Goal: Transaction & Acquisition: Obtain resource

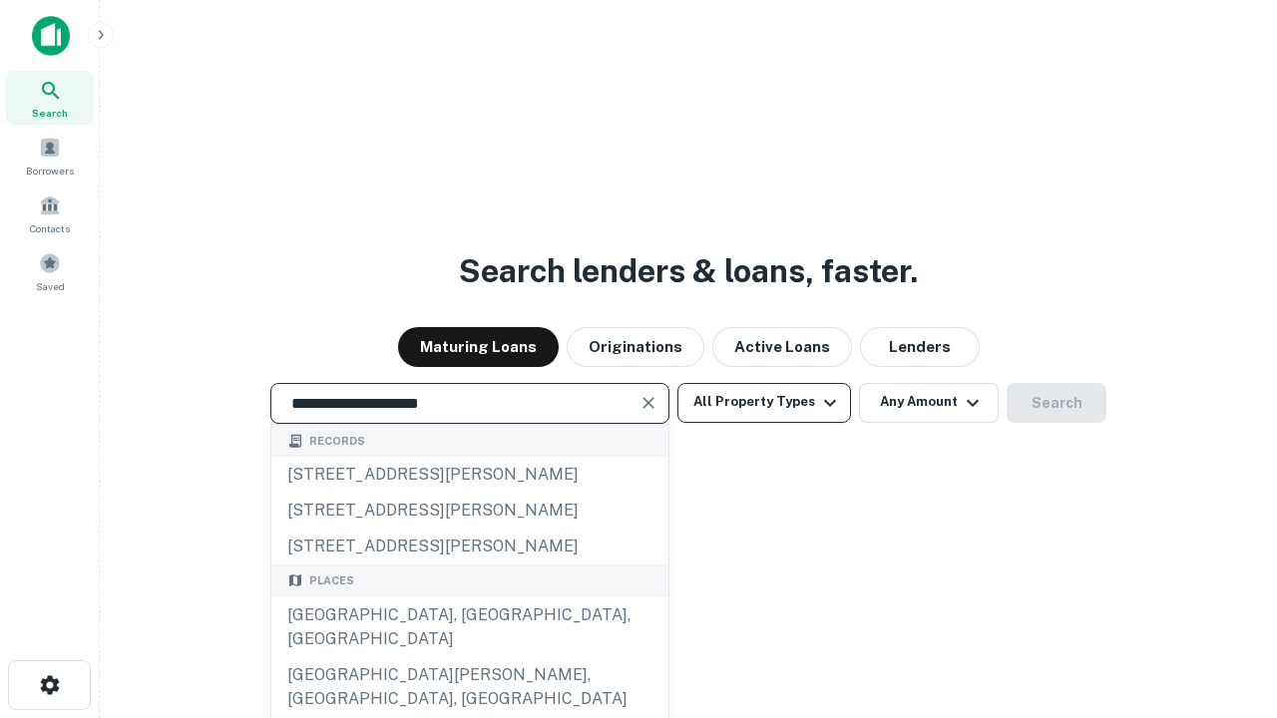
click at [469, 657] on div "[GEOGRAPHIC_DATA], [GEOGRAPHIC_DATA], [GEOGRAPHIC_DATA]" at bounding box center [469, 628] width 397 height 60
click at [764, 402] on button "All Property Types" at bounding box center [764, 403] width 174 height 40
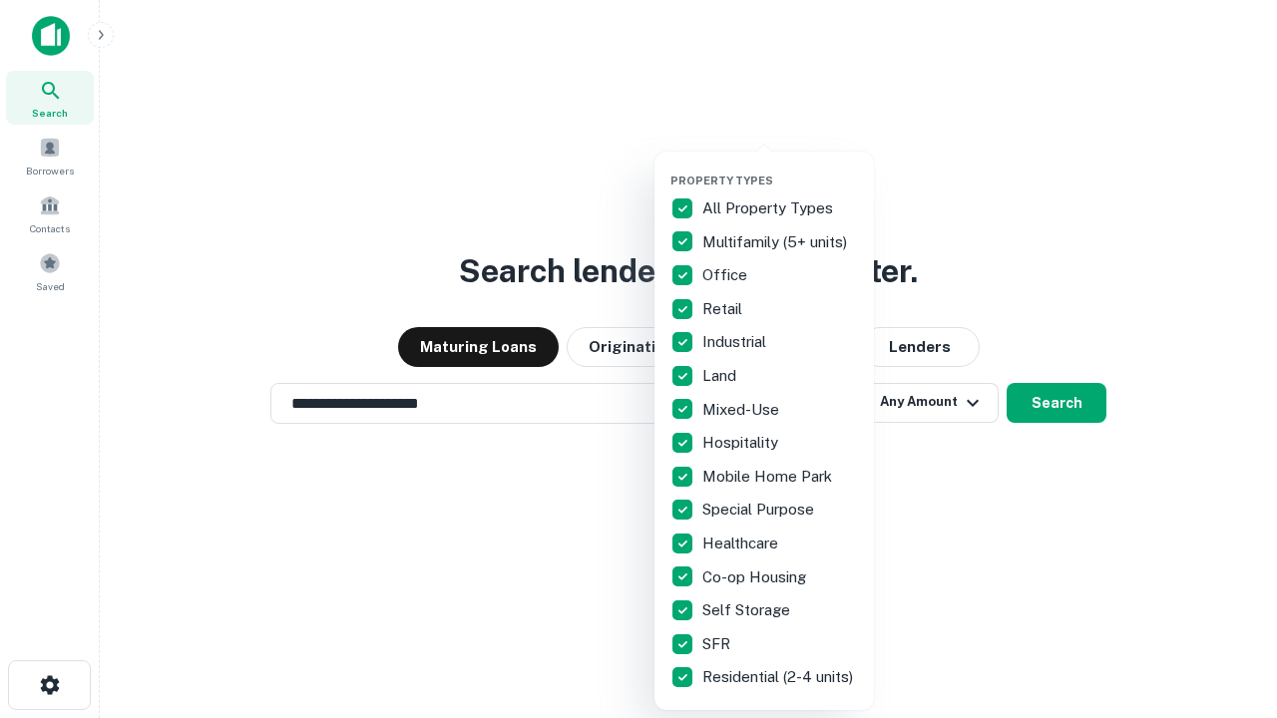
type input "**********"
click at [780, 168] on button "button" at bounding box center [779, 168] width 219 height 1
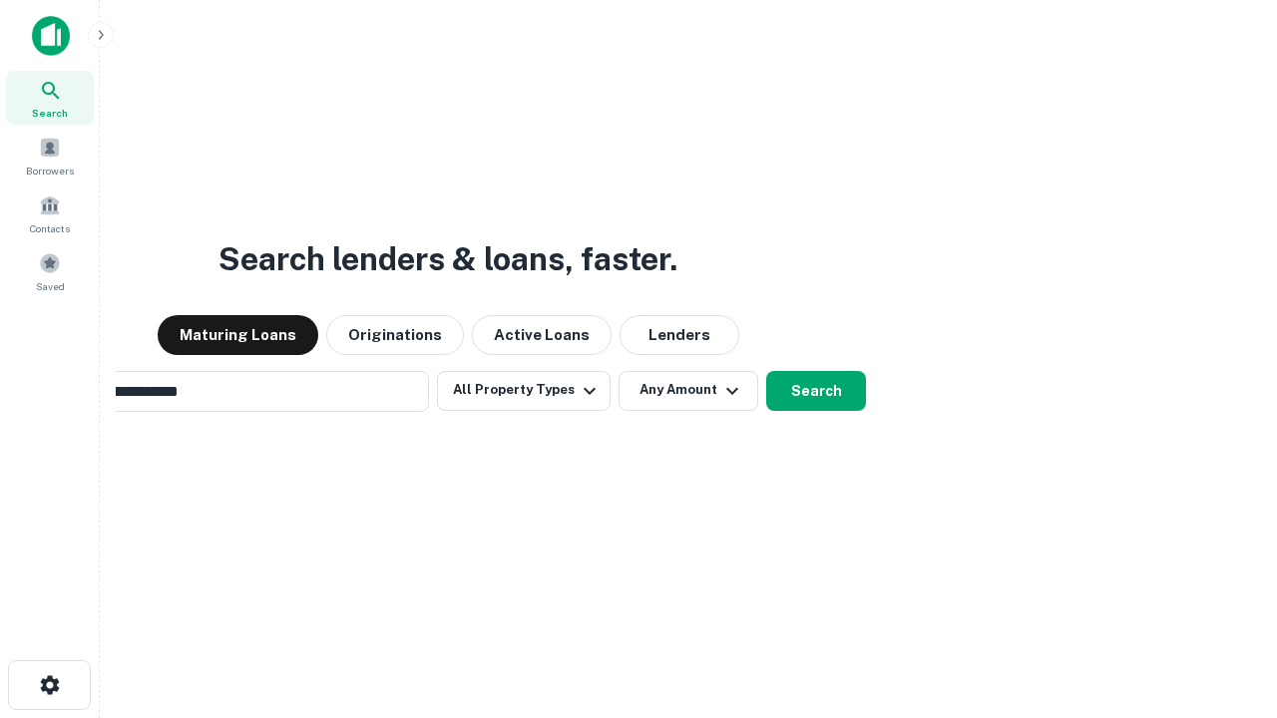
scroll to position [31, 0]
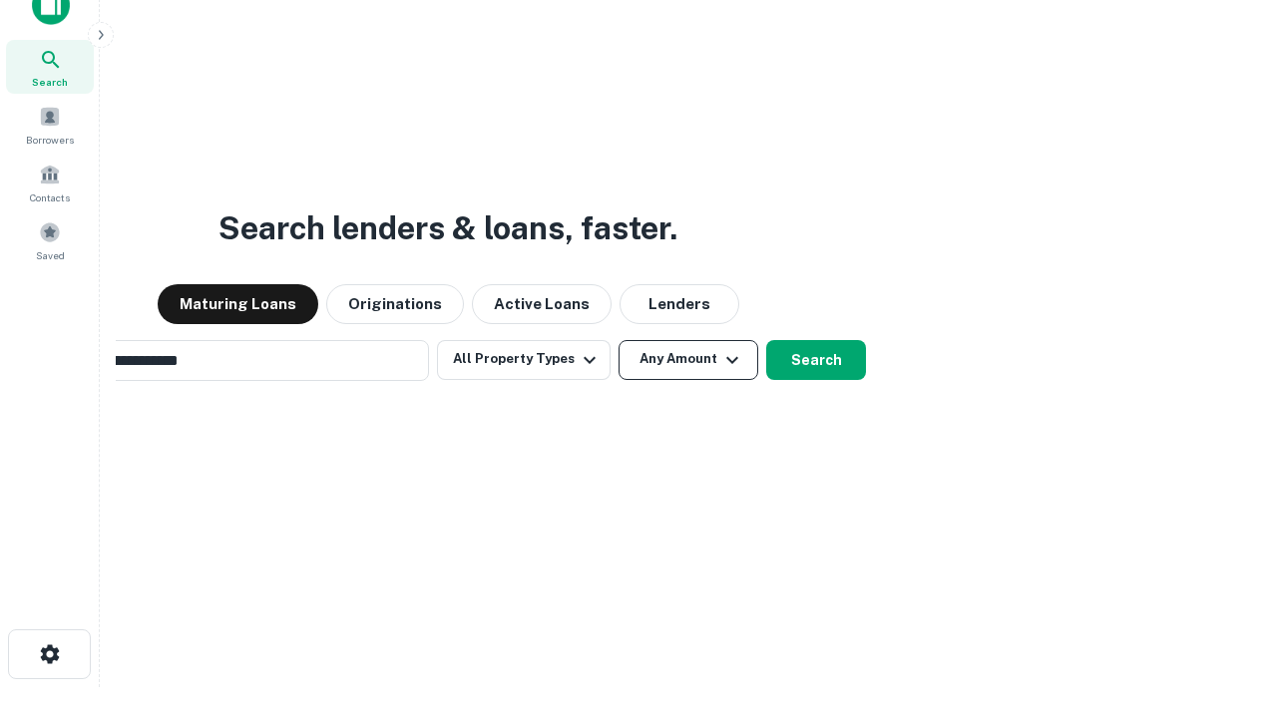
click at [619, 340] on button "Any Amount" at bounding box center [689, 360] width 140 height 40
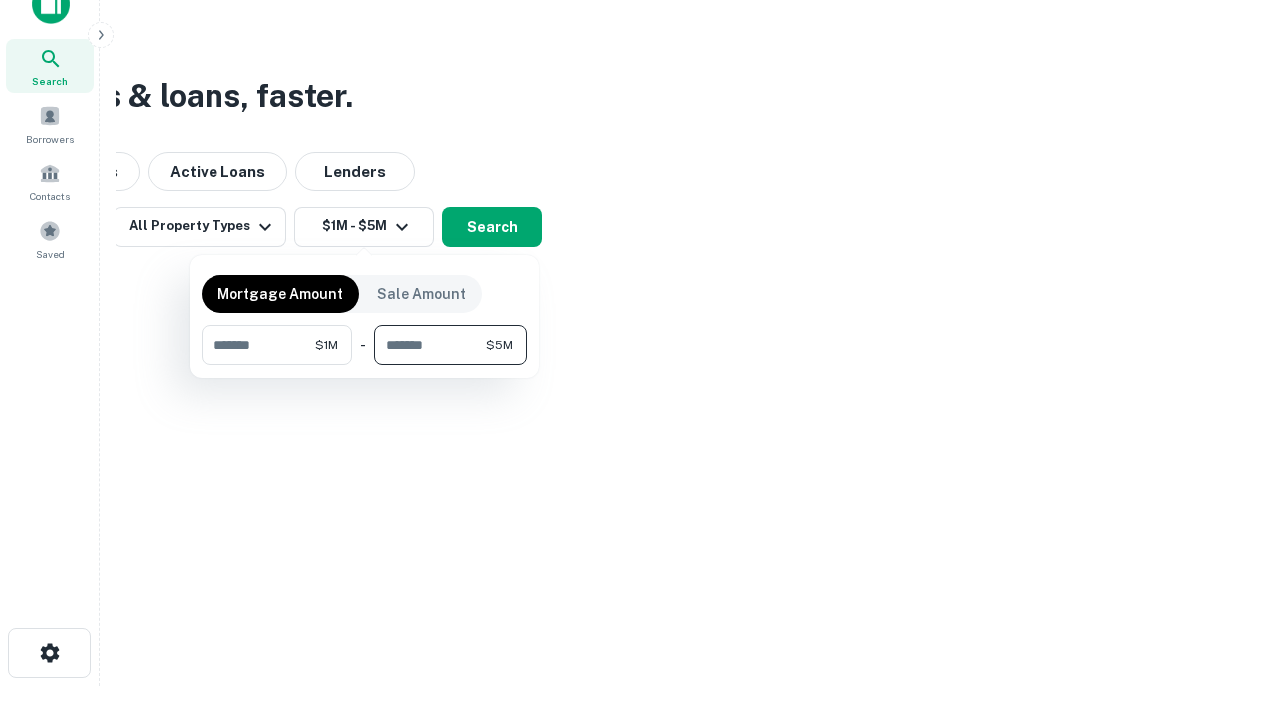
type input "*******"
click at [364, 365] on button "button" at bounding box center [364, 365] width 325 height 1
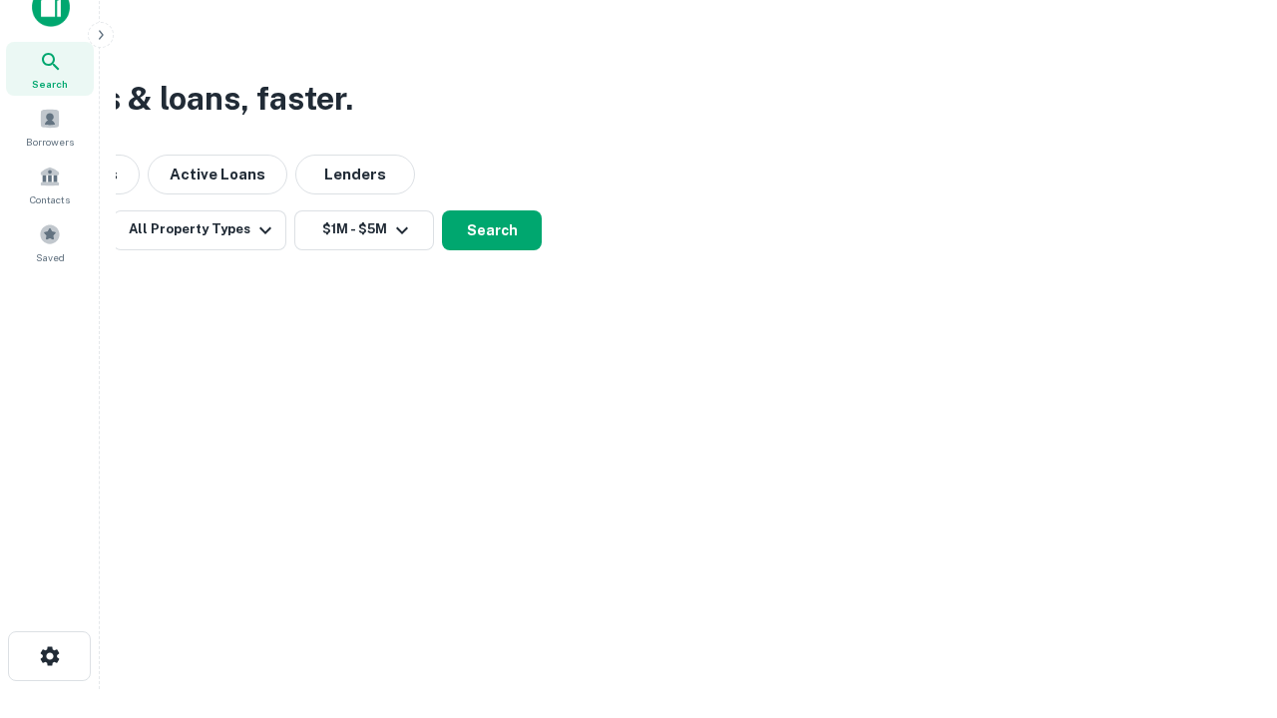
scroll to position [12, 368]
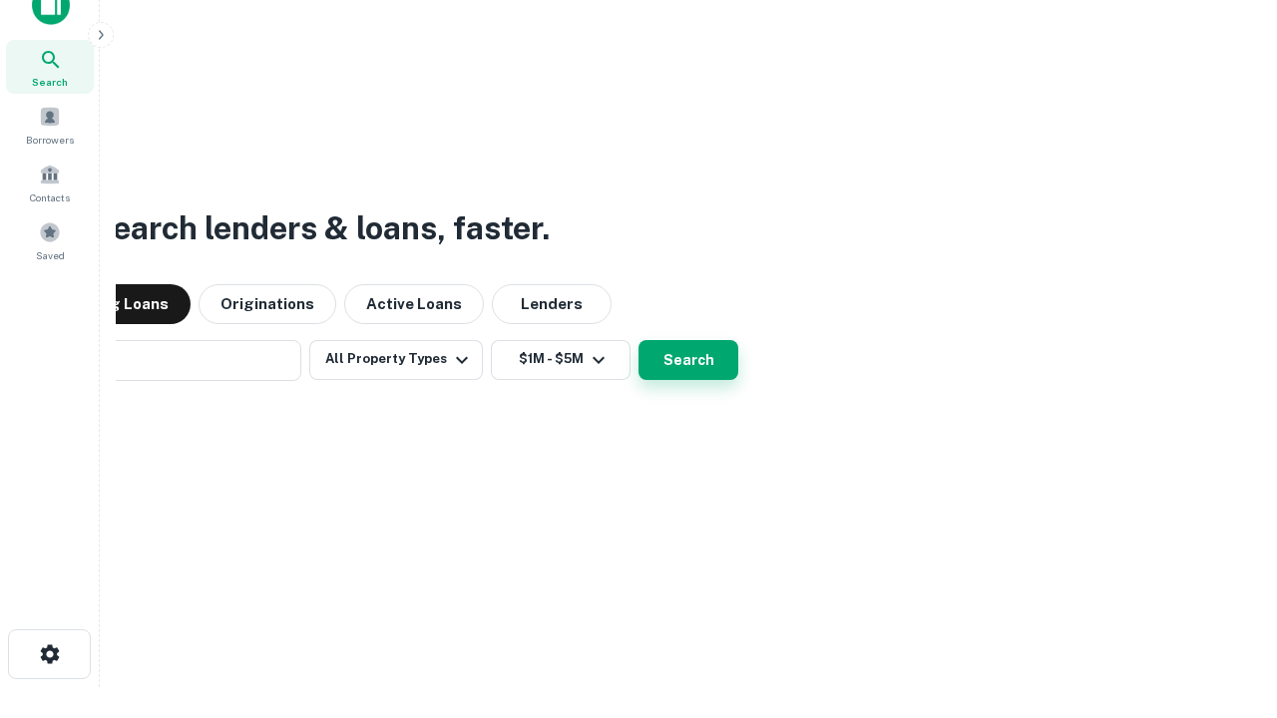
click at [638, 340] on button "Search" at bounding box center [688, 360] width 100 height 40
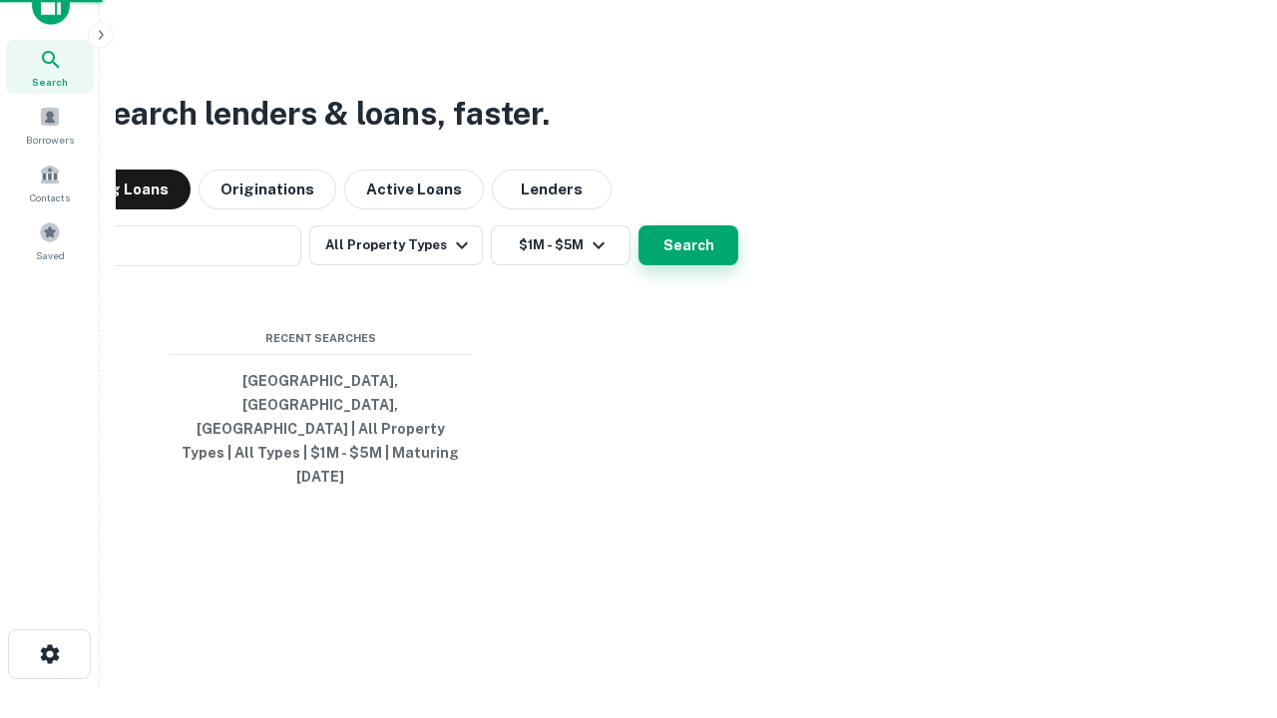
scroll to position [32, 0]
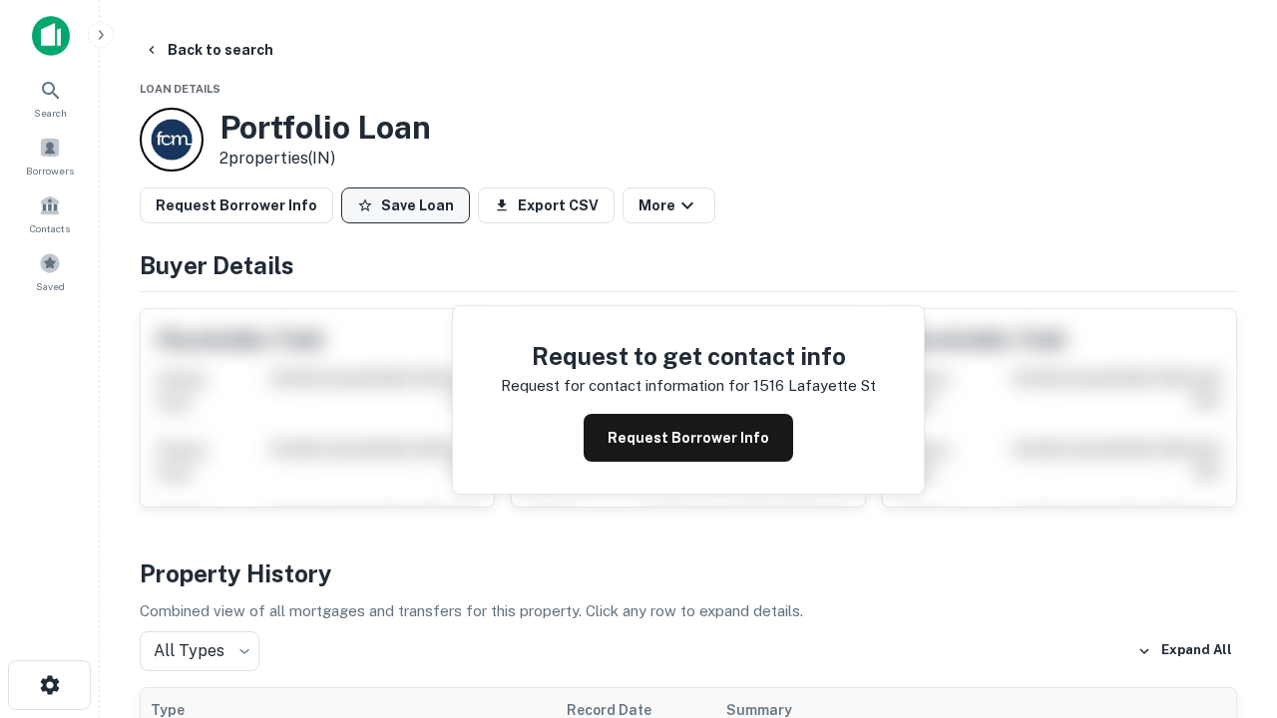
click at [405, 206] on button "Save Loan" at bounding box center [405, 206] width 129 height 36
click at [410, 206] on button "Loan Saved" at bounding box center [410, 206] width 138 height 36
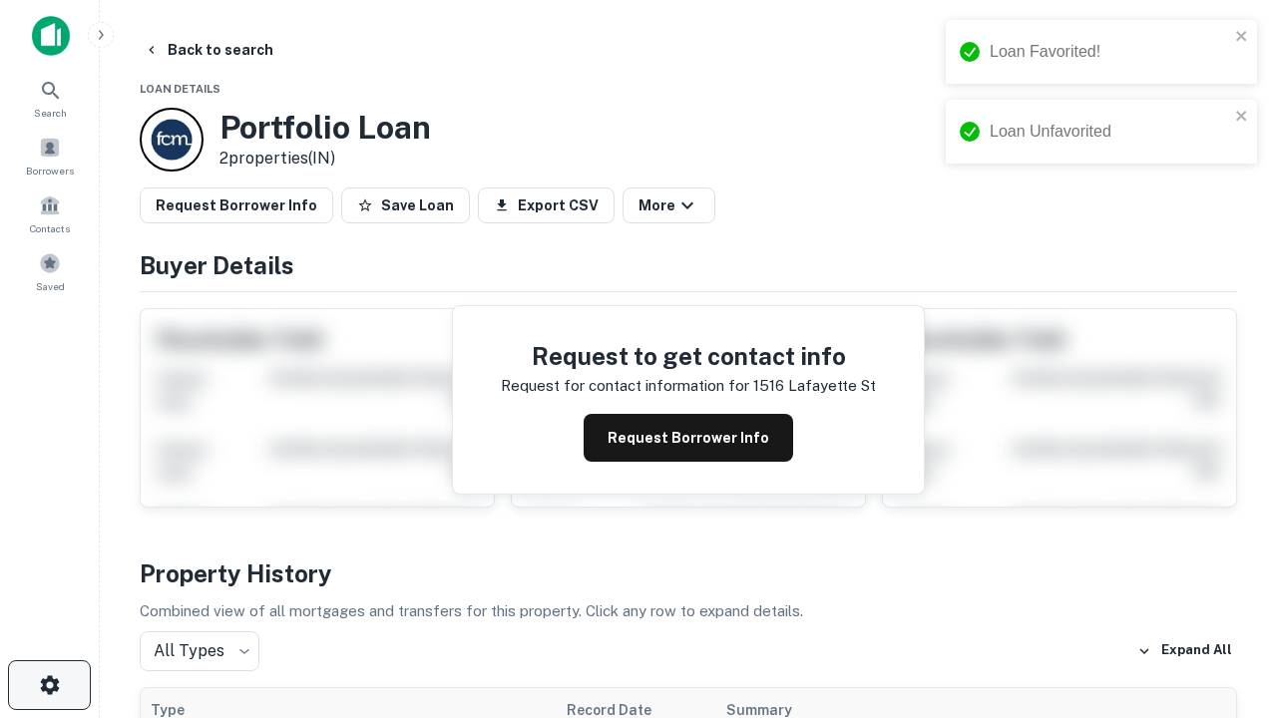
click at [49, 685] on icon "button" at bounding box center [50, 685] width 24 height 24
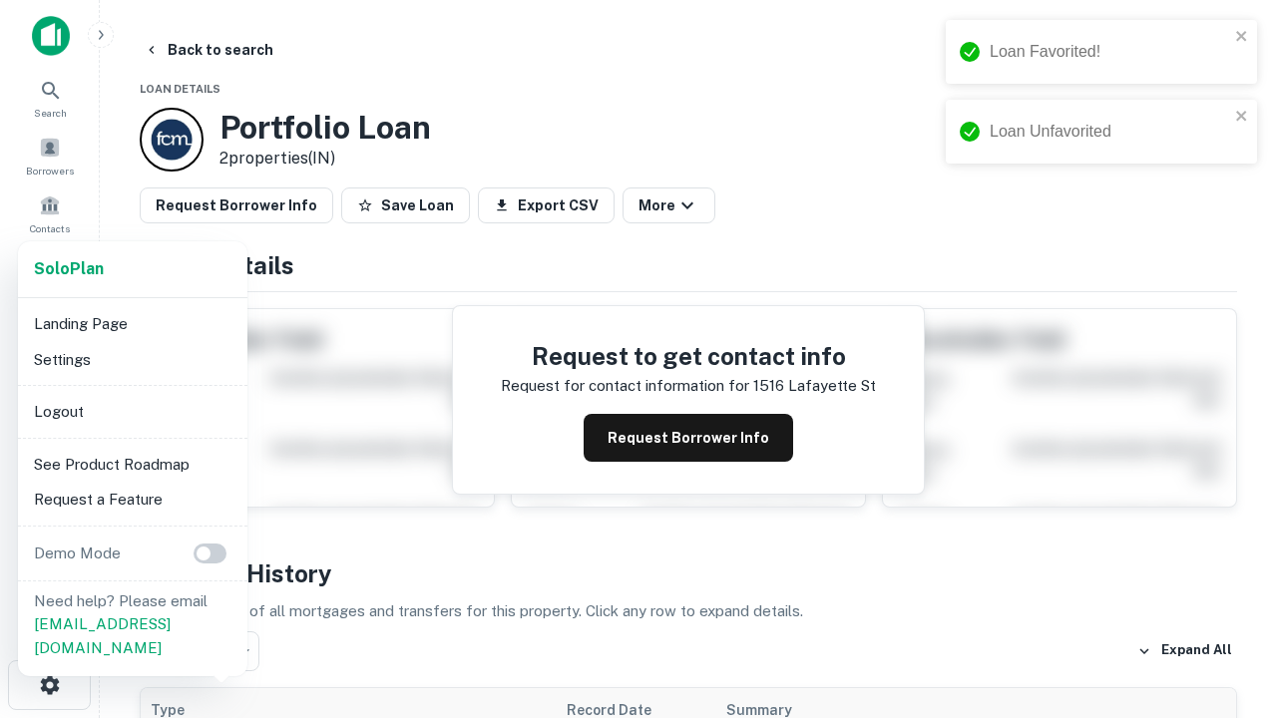
click at [132, 411] on li "Logout" at bounding box center [132, 412] width 213 height 36
